Goal: Transaction & Acquisition: Purchase product/service

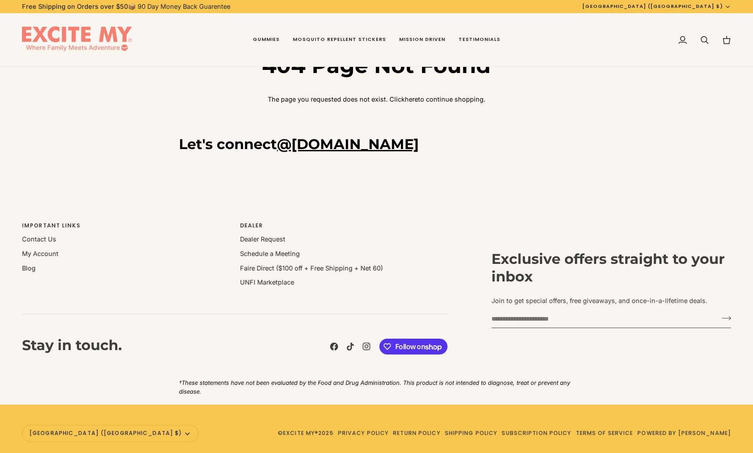
scroll to position [40, 0]
